Goal: Task Accomplishment & Management: Manage account settings

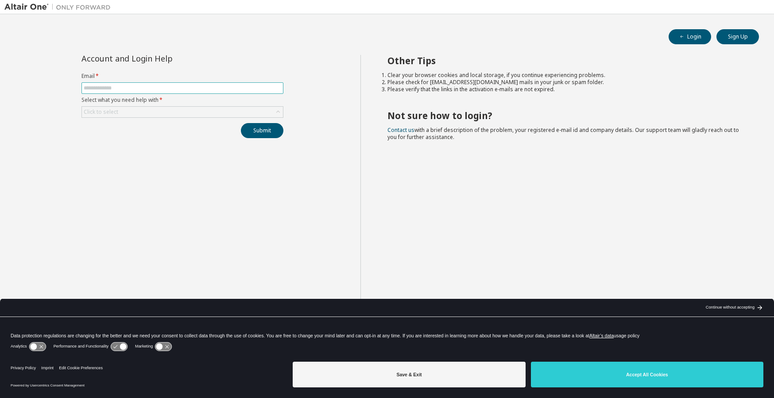
click at [114, 91] on input "text" at bounding box center [183, 88] width 198 height 7
type input "**********"
click at [123, 112] on div "Click to select" at bounding box center [182, 112] width 201 height 11
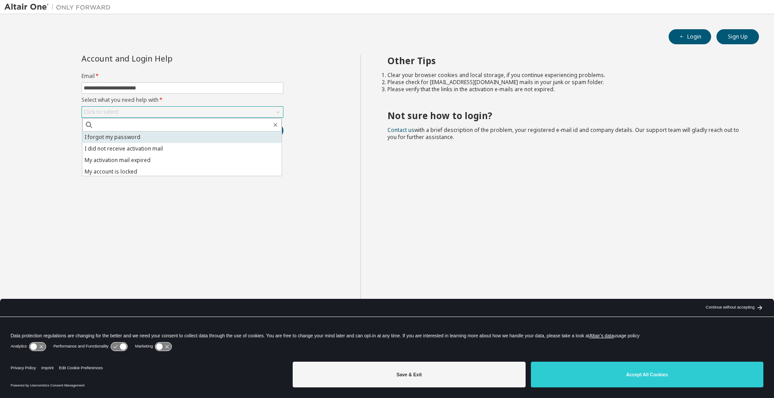
click at [130, 138] on li "I forgot my password" at bounding box center [181, 138] width 199 height 12
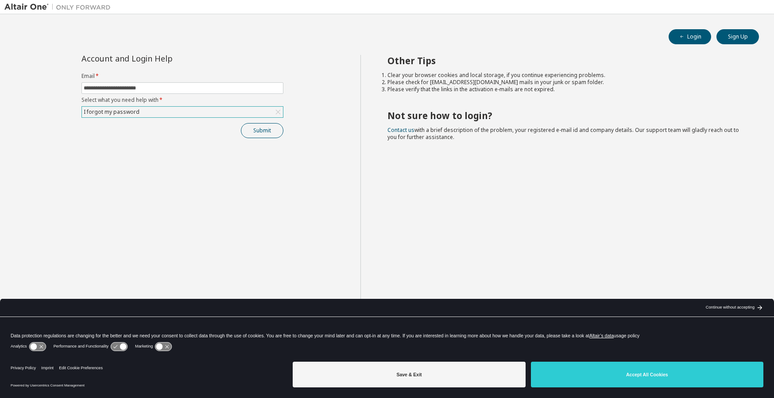
click at [252, 131] on button "Submit" at bounding box center [262, 130] width 43 height 15
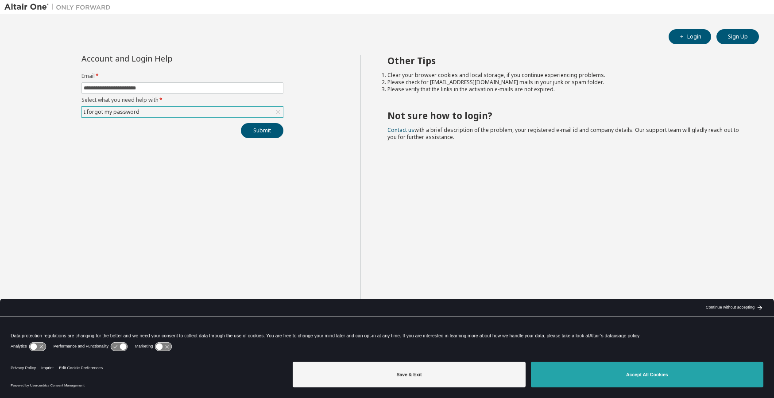
click at [596, 385] on button "Accept All Cookies" at bounding box center [647, 375] width 233 height 26
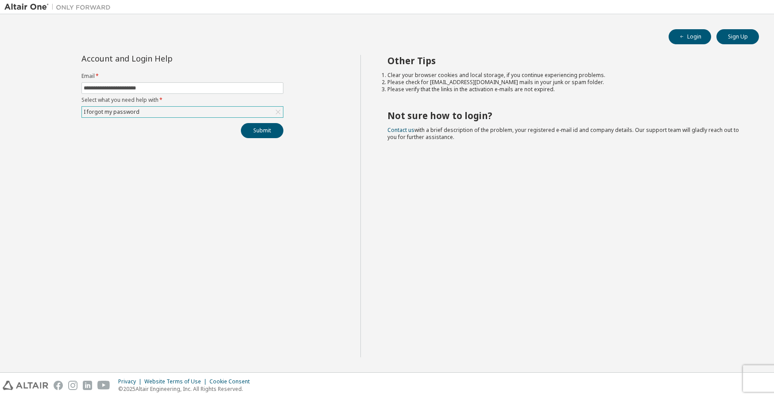
click at [158, 114] on div "I forgot my password" at bounding box center [182, 112] width 201 height 11
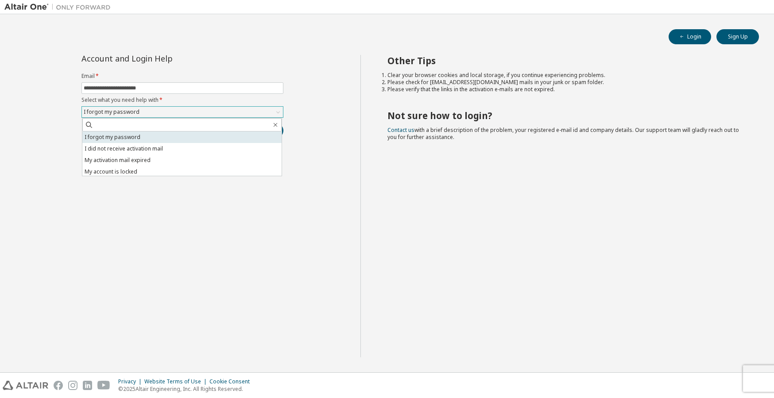
click at [140, 136] on li "I forgot my password" at bounding box center [181, 138] width 199 height 12
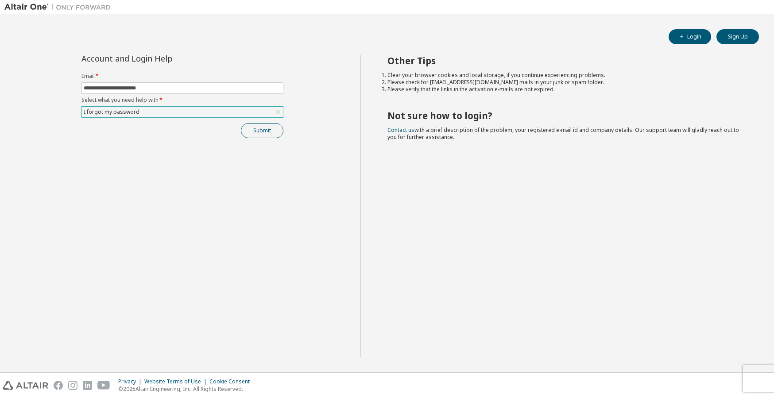
click at [260, 132] on button "Submit" at bounding box center [262, 130] width 43 height 15
click at [756, 374] on icon "button" at bounding box center [755, 373] width 5 height 5
click at [262, 130] on button "Submit" at bounding box center [262, 130] width 43 height 15
